Goal: Task Accomplishment & Management: Manage account settings

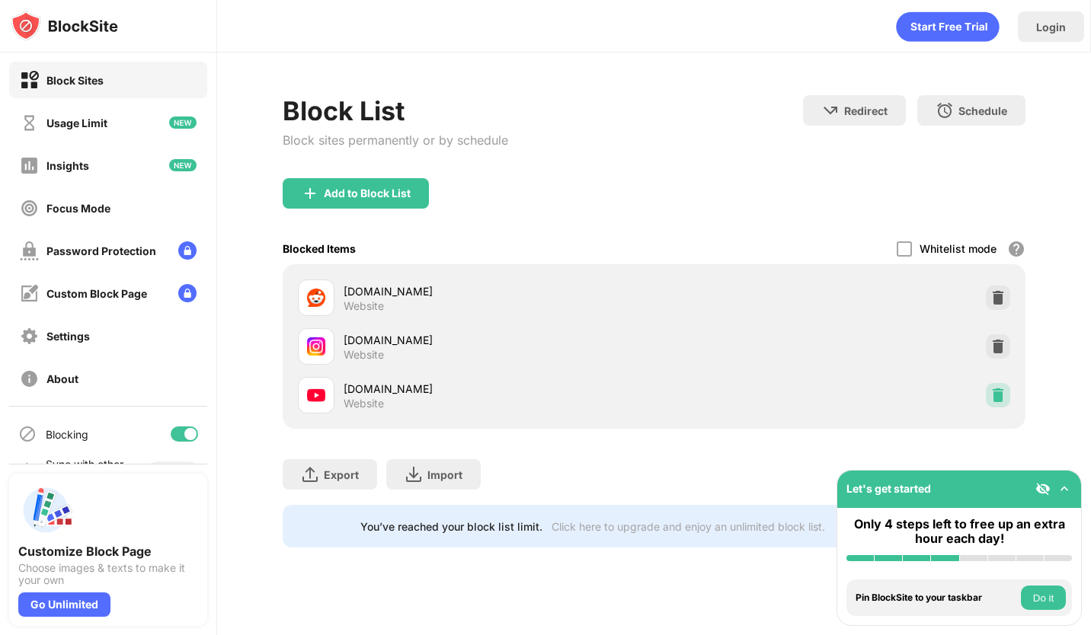
click at [995, 388] on img at bounding box center [997, 395] width 15 height 15
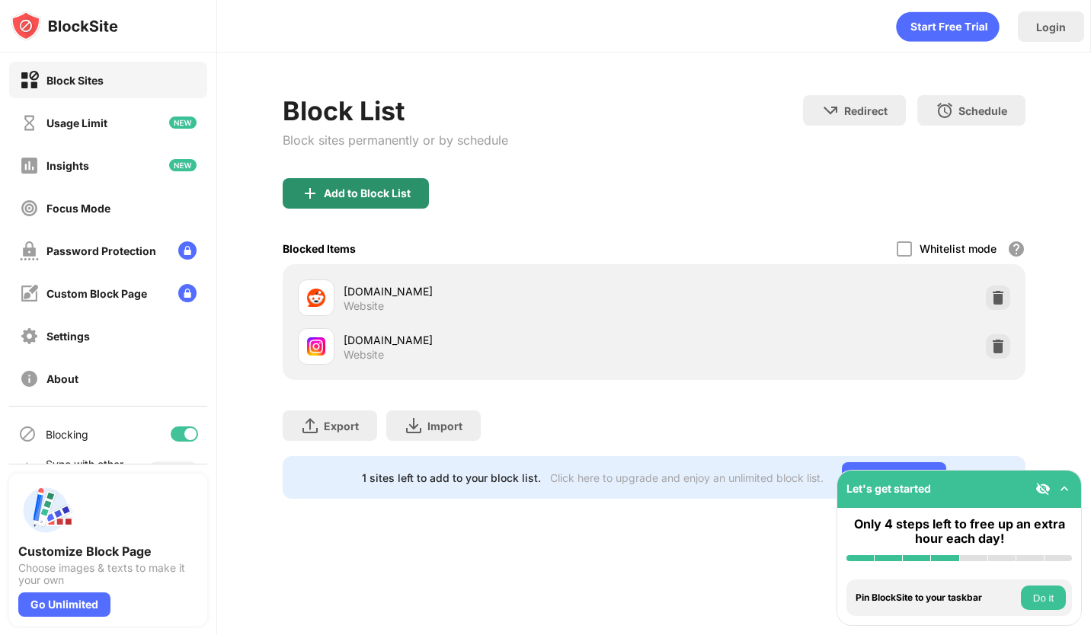
click at [321, 193] on div "Add to Block List" at bounding box center [356, 193] width 146 height 30
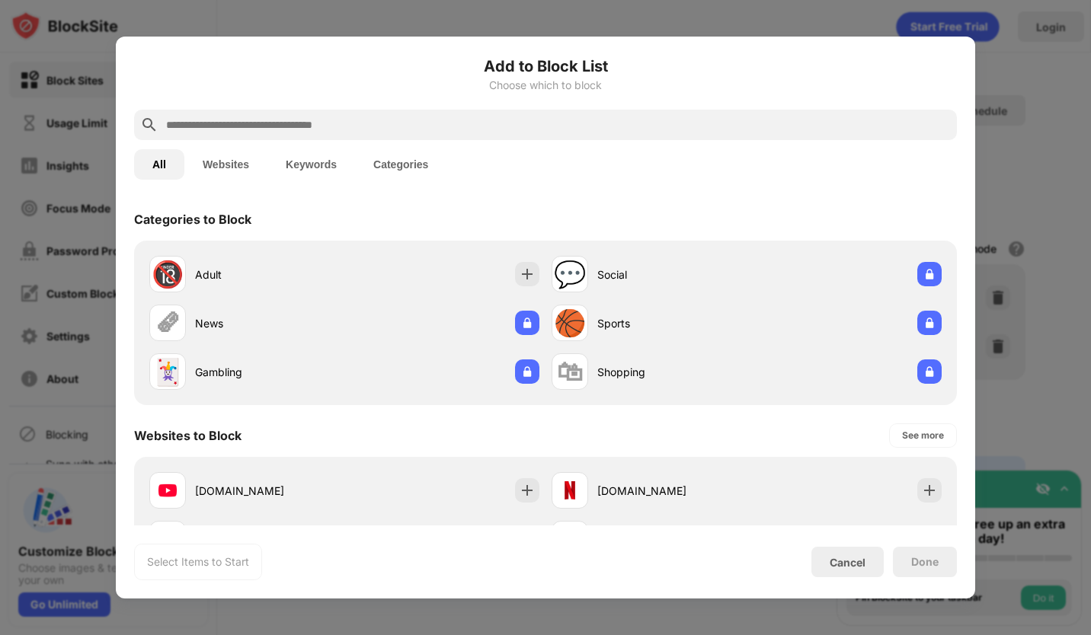
click at [441, 488] on div "[DOMAIN_NAME]" at bounding box center [344, 490] width 402 height 49
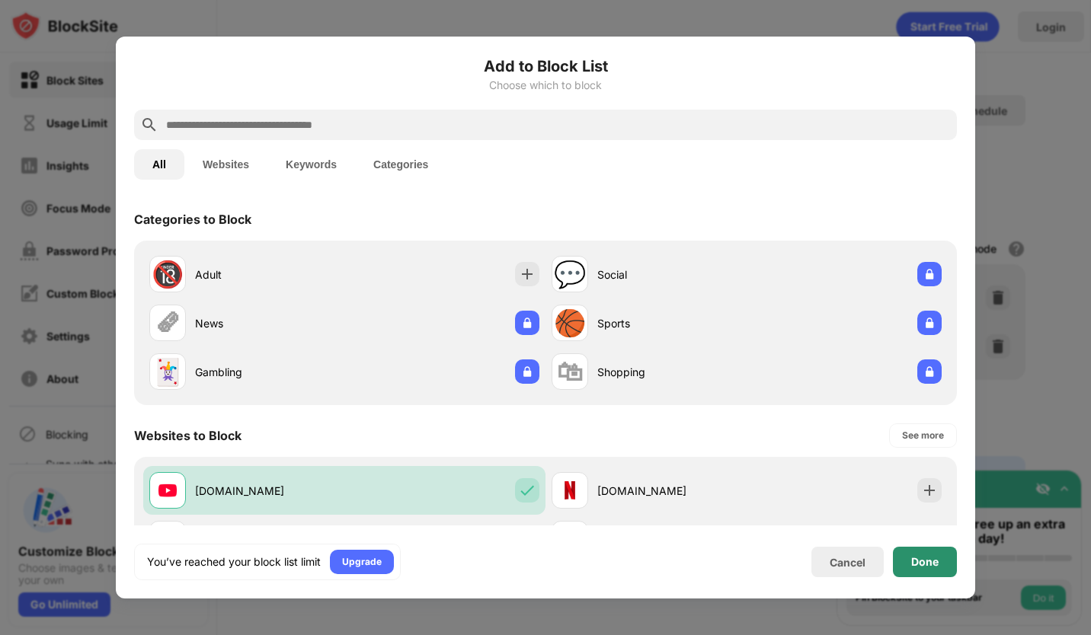
click at [933, 566] on div "Done" at bounding box center [924, 562] width 27 height 12
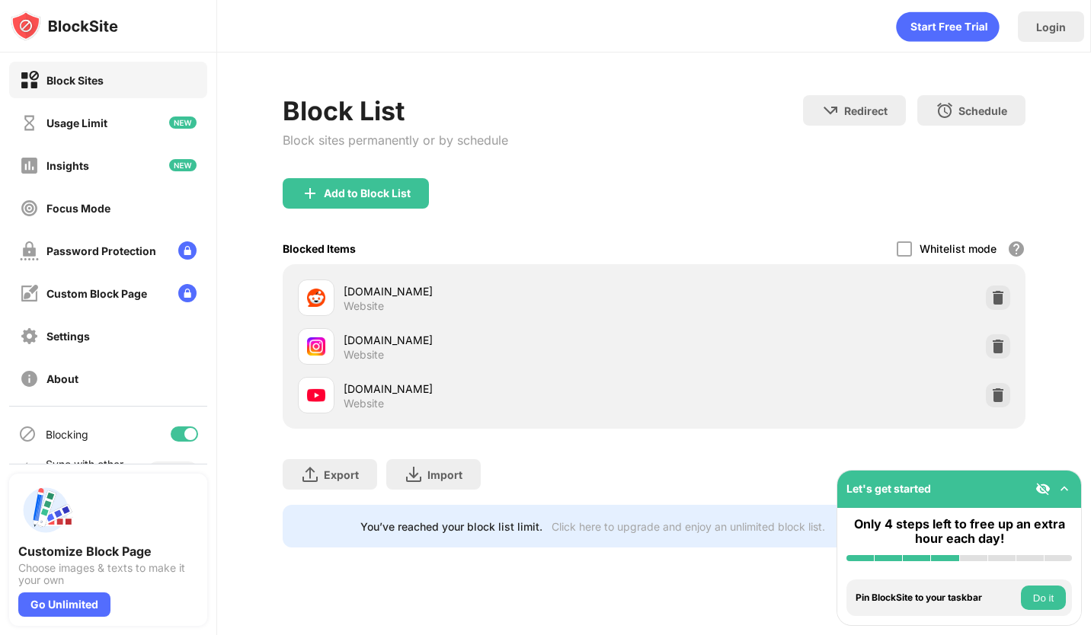
click at [184, 437] on div at bounding box center [190, 434] width 12 height 12
